Goal: Transaction & Acquisition: Purchase product/service

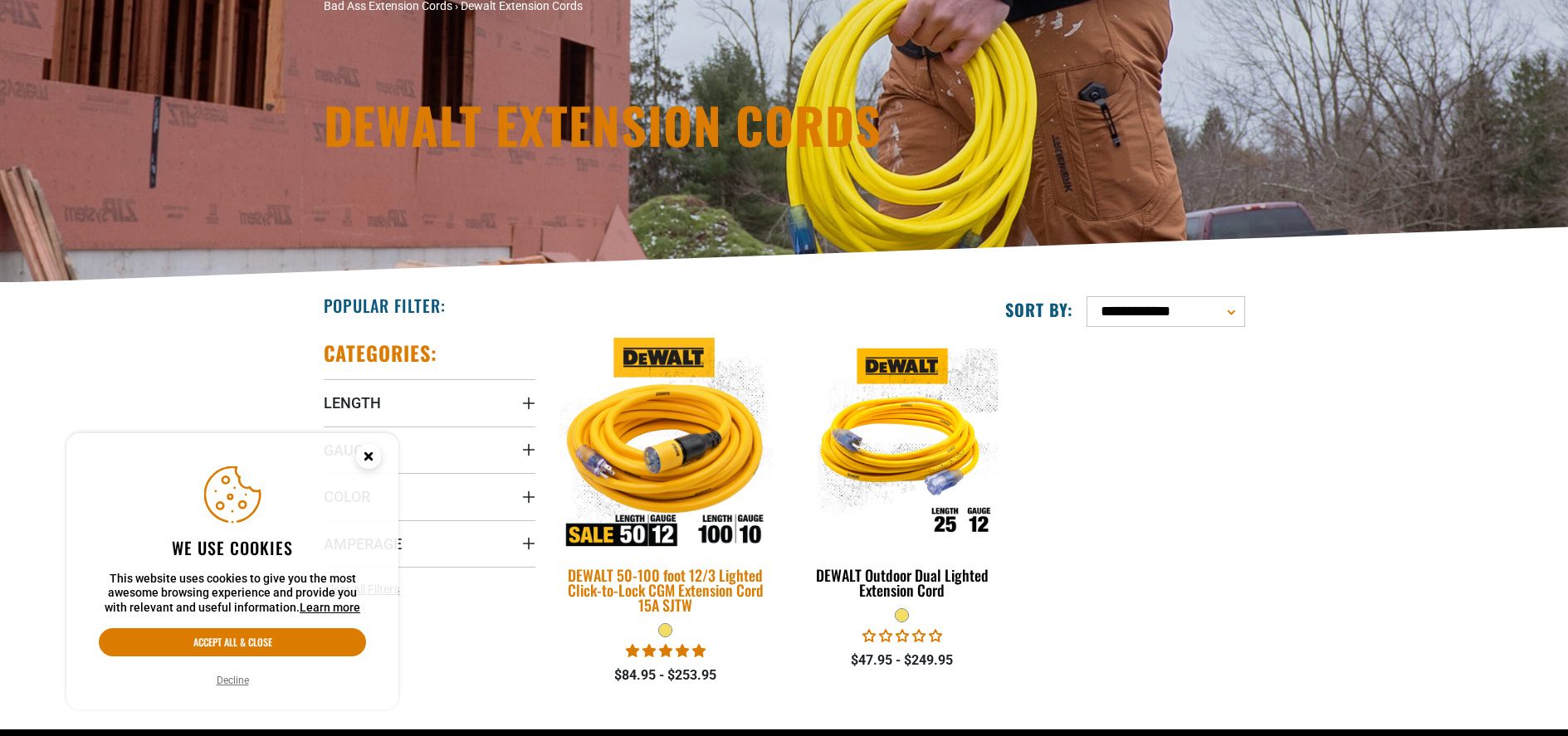
scroll to position [249, 0]
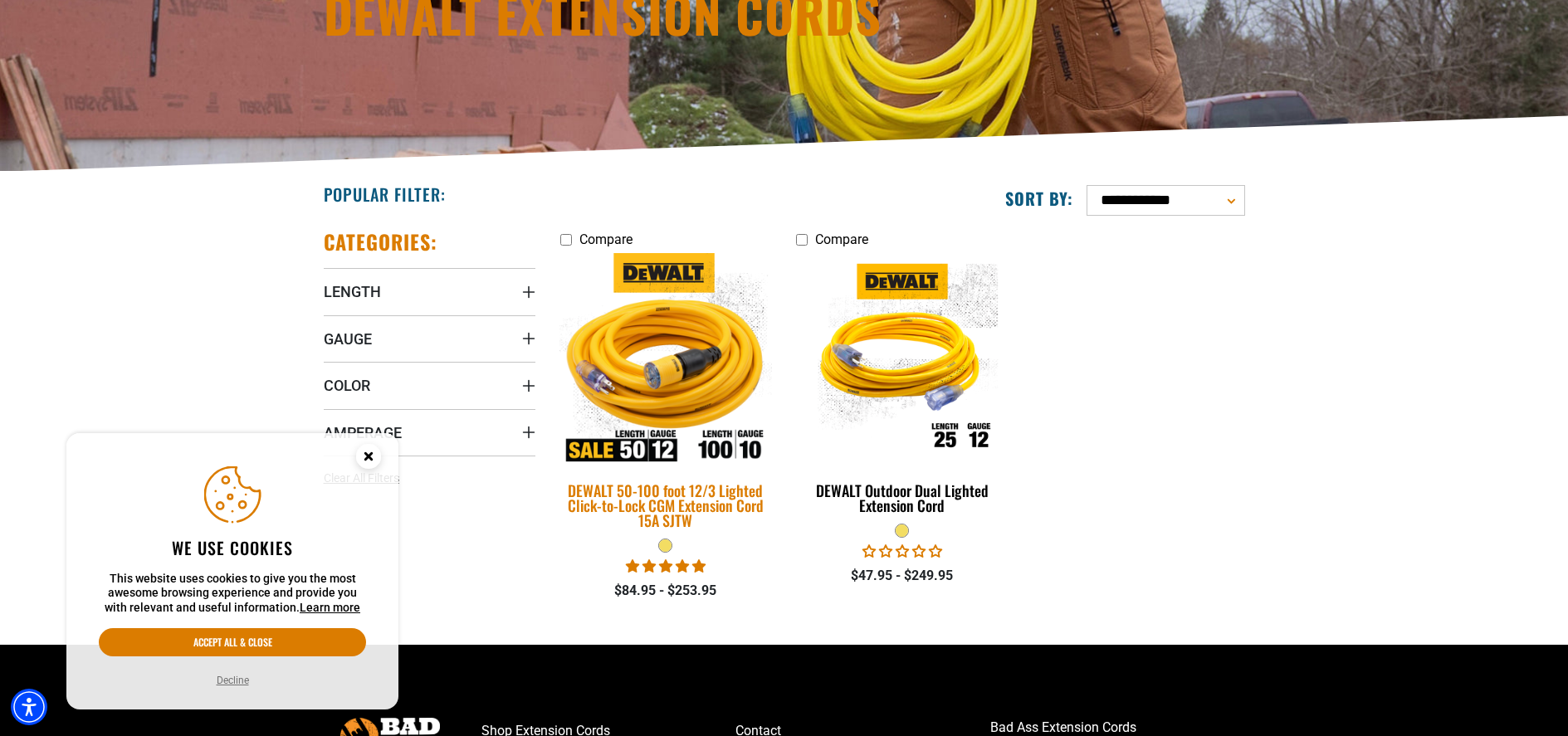
click at [704, 443] on img at bounding box center [665, 360] width 233 height 213
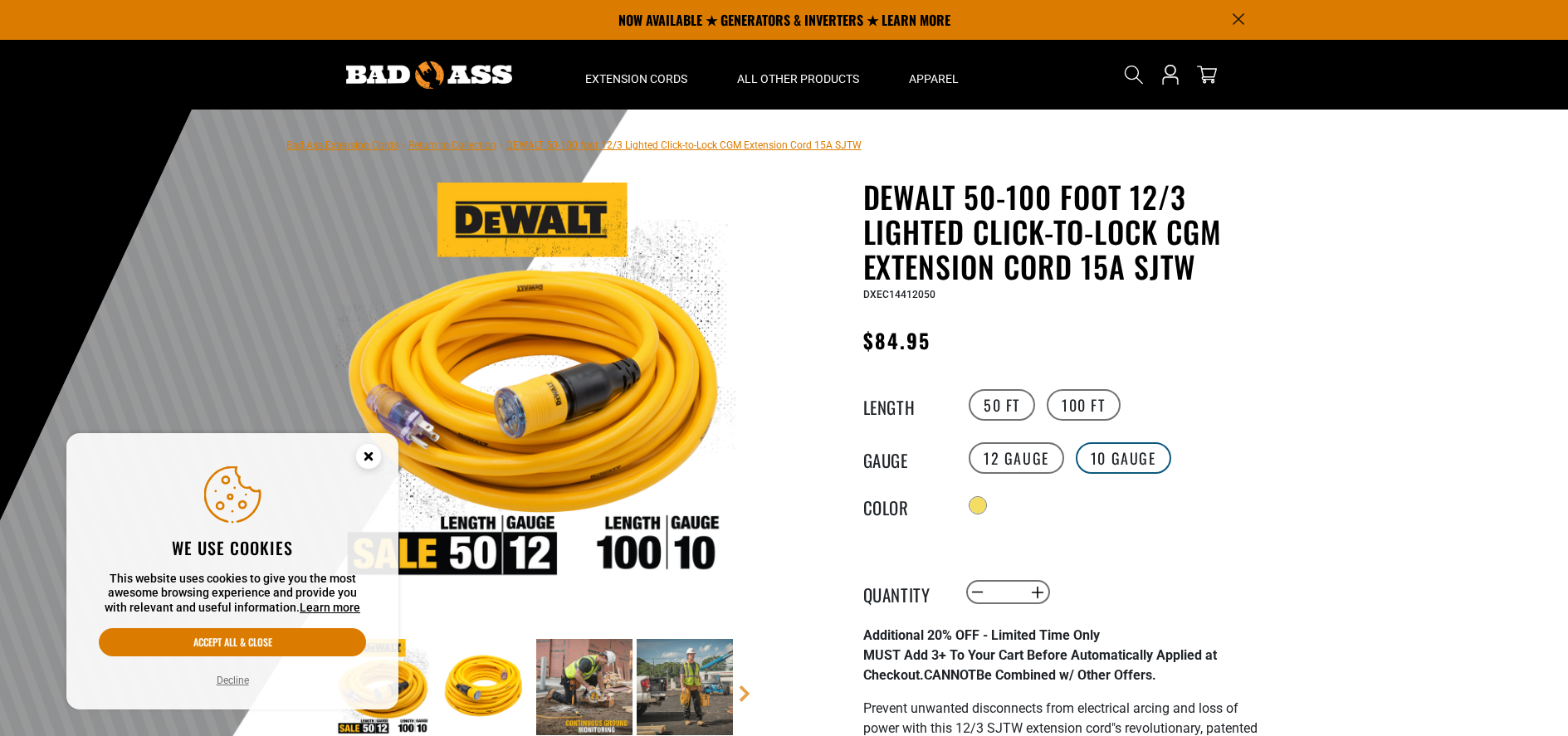
click at [1118, 461] on label "10 Gauge" at bounding box center [1123, 458] width 95 height 31
click at [1067, 405] on label "100 FT" at bounding box center [1084, 405] width 74 height 31
click at [998, 394] on label "50 FT" at bounding box center [1002, 405] width 66 height 31
click at [1040, 456] on label "12 Gauge" at bounding box center [1016, 458] width 95 height 31
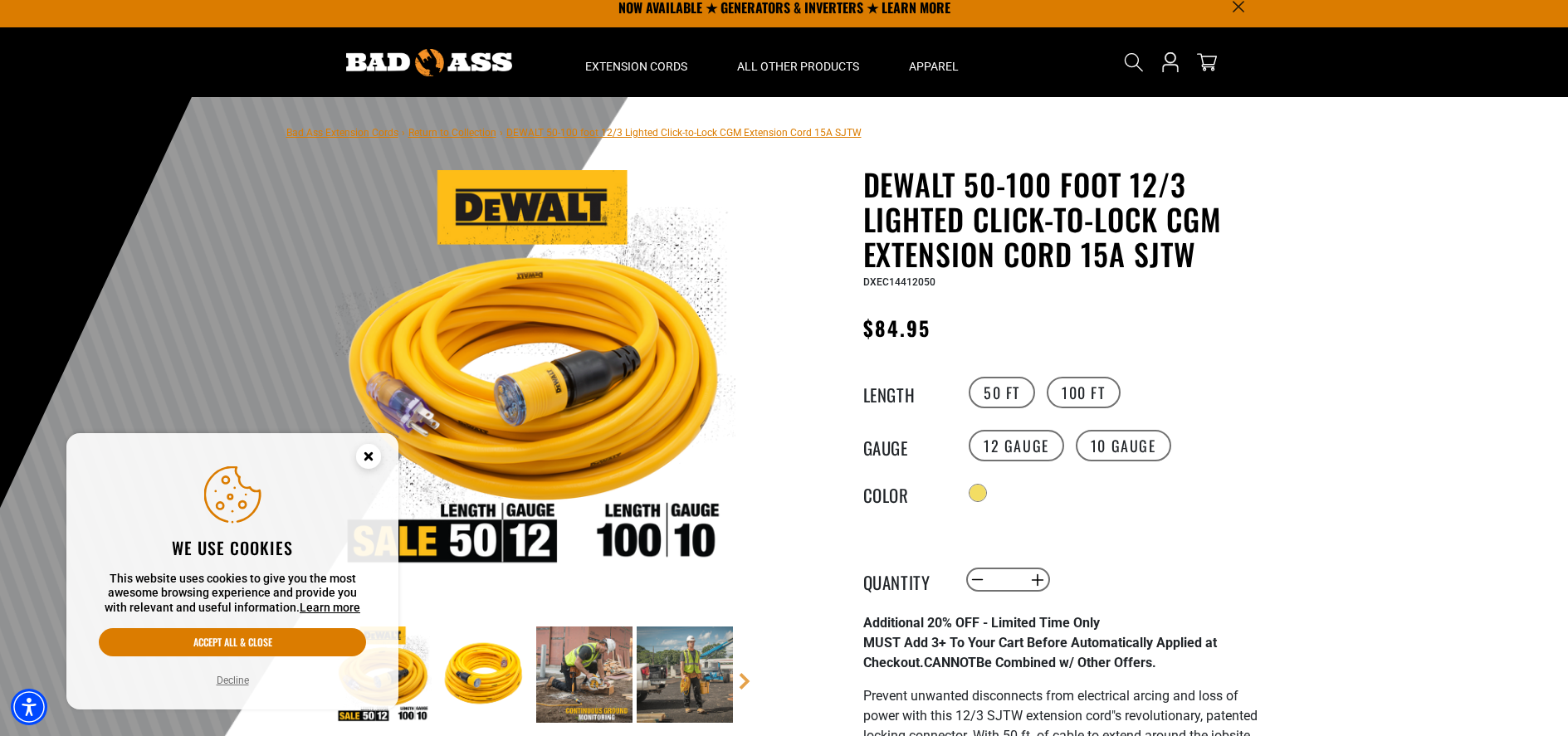
scroll to position [332, 0]
